Goal: Transaction & Acquisition: Download file/media

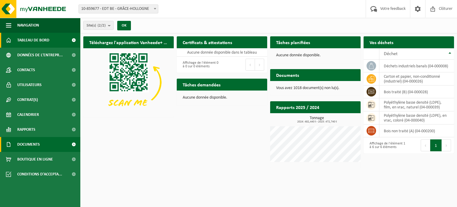
click at [32, 145] on span "Documents" at bounding box center [28, 144] width 23 height 15
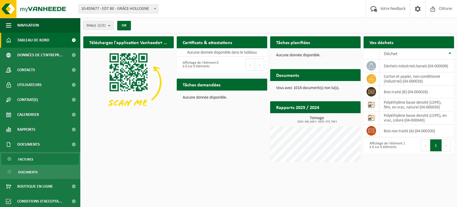
click at [39, 158] on link "Factures" at bounding box center [39, 158] width 77 height 11
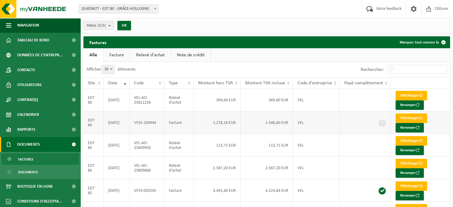
click at [143, 120] on td "VF25-104944" at bounding box center [147, 122] width 35 height 23
click at [152, 120] on td "VF25-104944" at bounding box center [147, 122] width 35 height 23
click at [407, 117] on link "Télécharger" at bounding box center [411, 118] width 32 height 10
click at [411, 93] on link "Télécharger" at bounding box center [411, 96] width 32 height 10
